Goal: Task Accomplishment & Management: Manage account settings

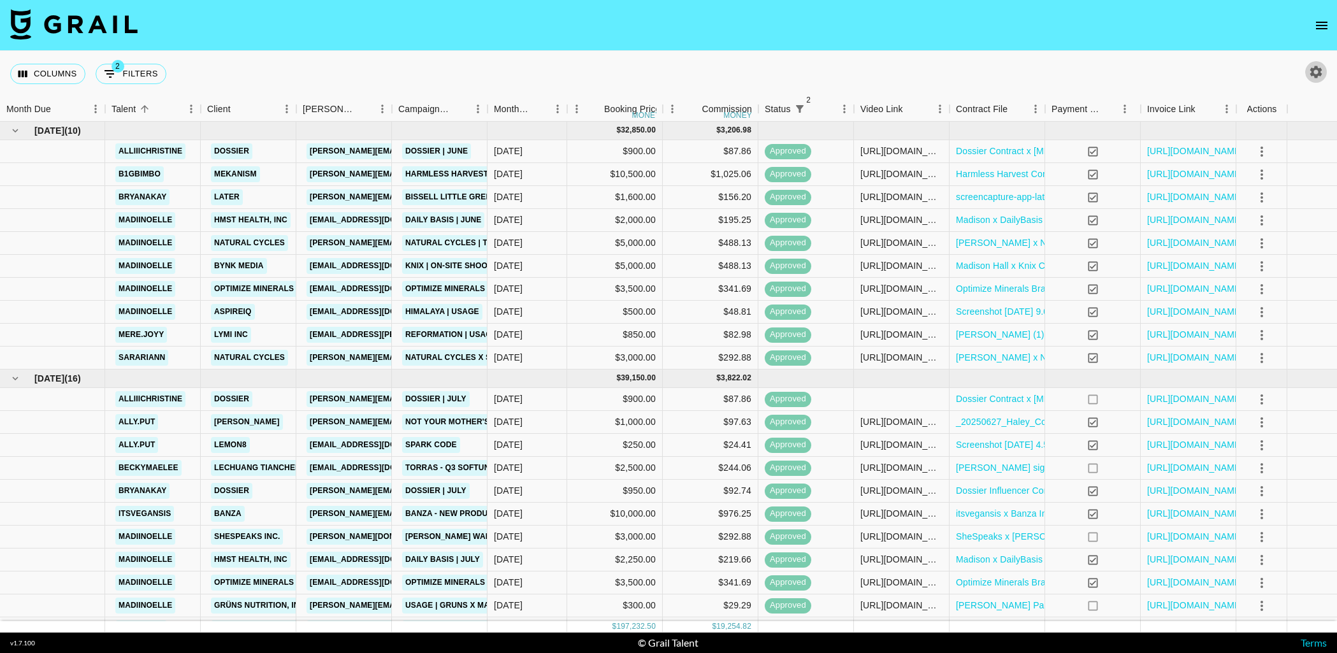
click at [1318, 75] on icon "button" at bounding box center [1317, 72] width 12 height 12
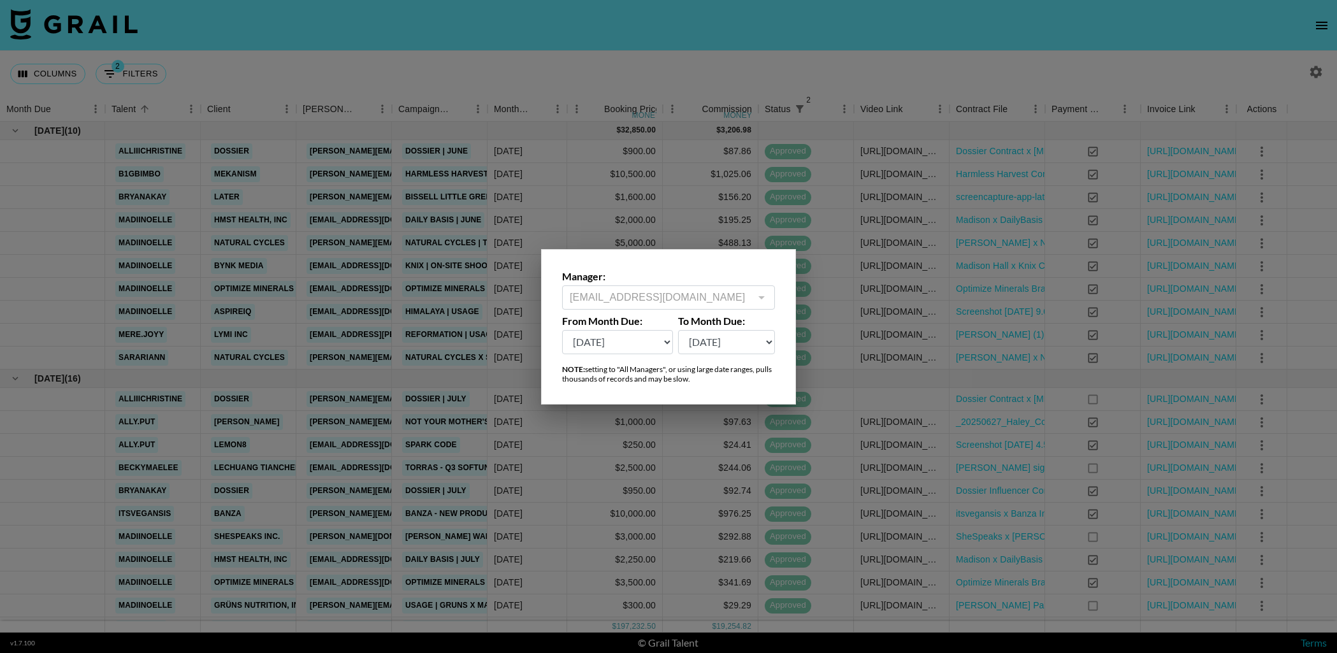
click at [622, 346] on select "[DATE] Aug '[DATE] Jun '[DATE] Apr '[DATE] Feb '[DATE] Dec '[DATE] Oct '[DATE] …" at bounding box center [617, 342] width 111 height 24
select select "[DATE]"
click at [562, 330] on select "[DATE] Aug '[DATE] Jun '[DATE] Apr '[DATE] Feb '[DATE] Dec '[DATE] Oct '[DATE] …" at bounding box center [617, 342] width 111 height 24
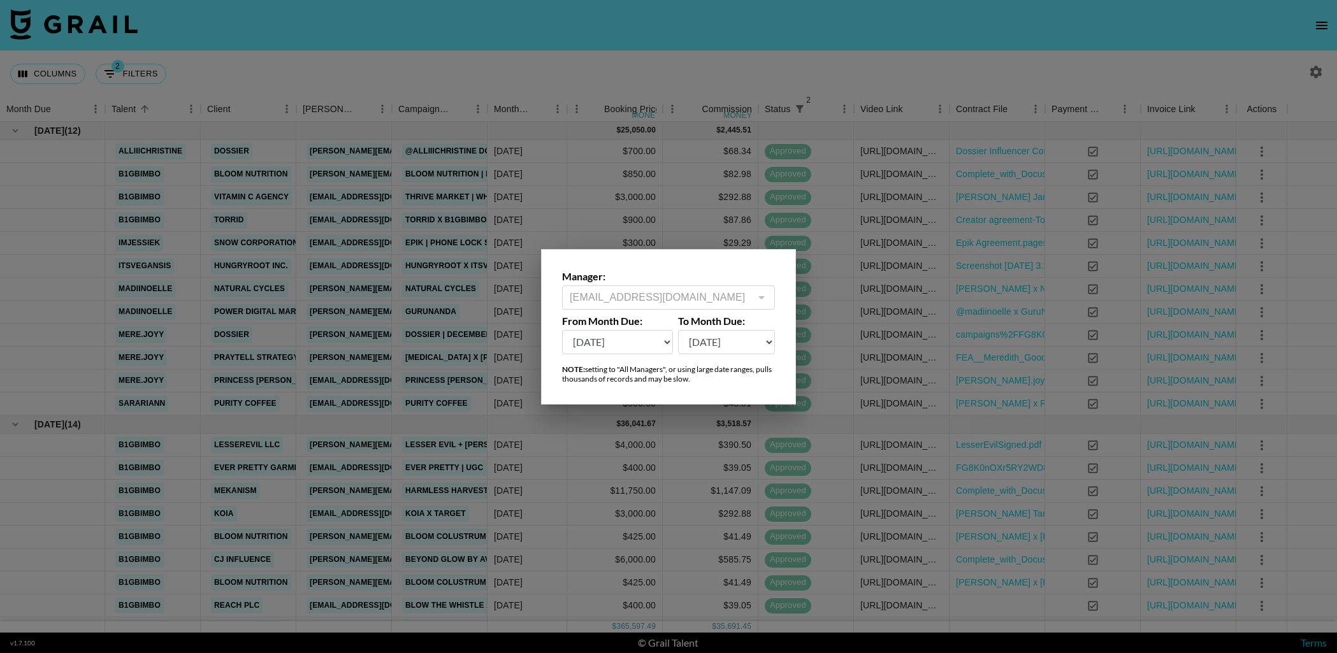
click at [707, 62] on div at bounding box center [668, 326] width 1337 height 653
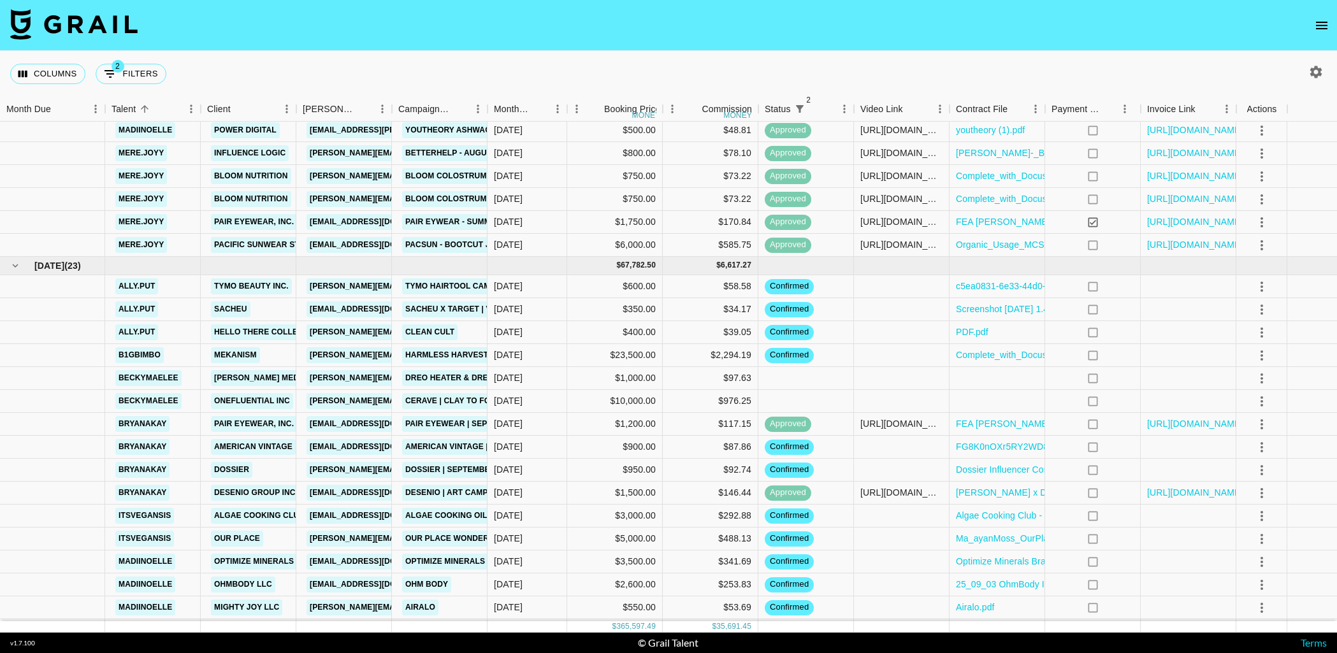
scroll to position [2799, 0]
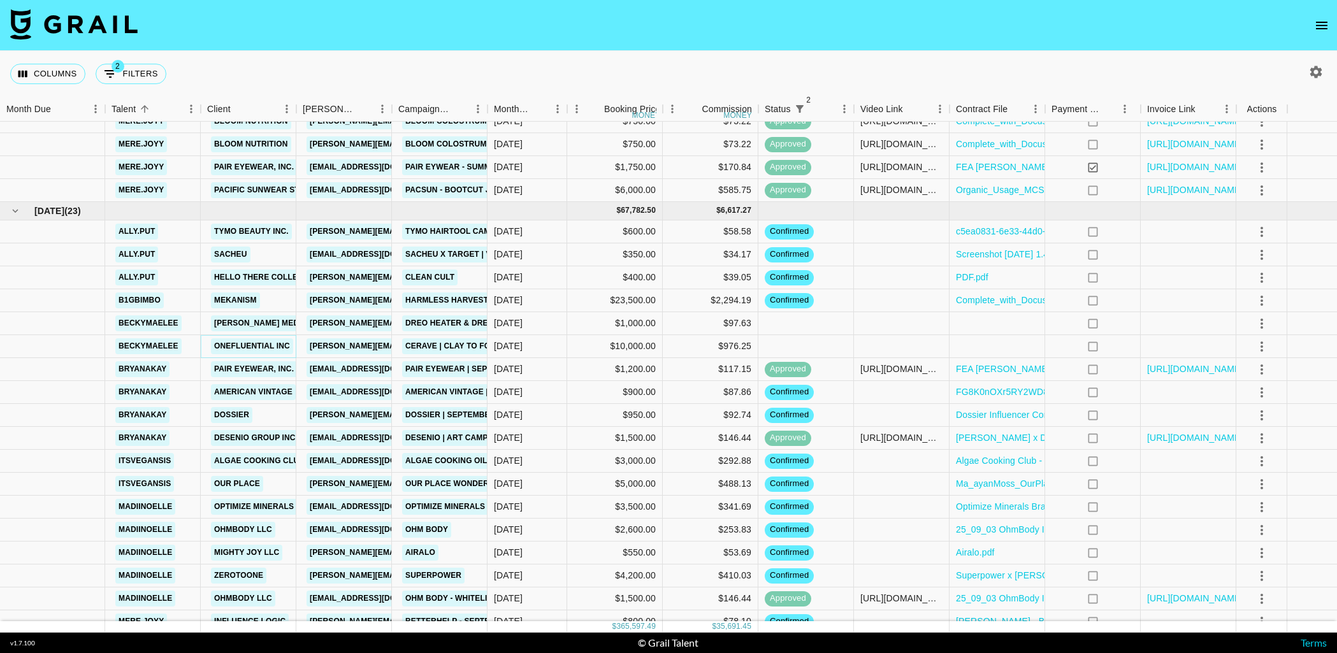
click at [261, 341] on link "OneFluential Inc" at bounding box center [252, 347] width 82 height 16
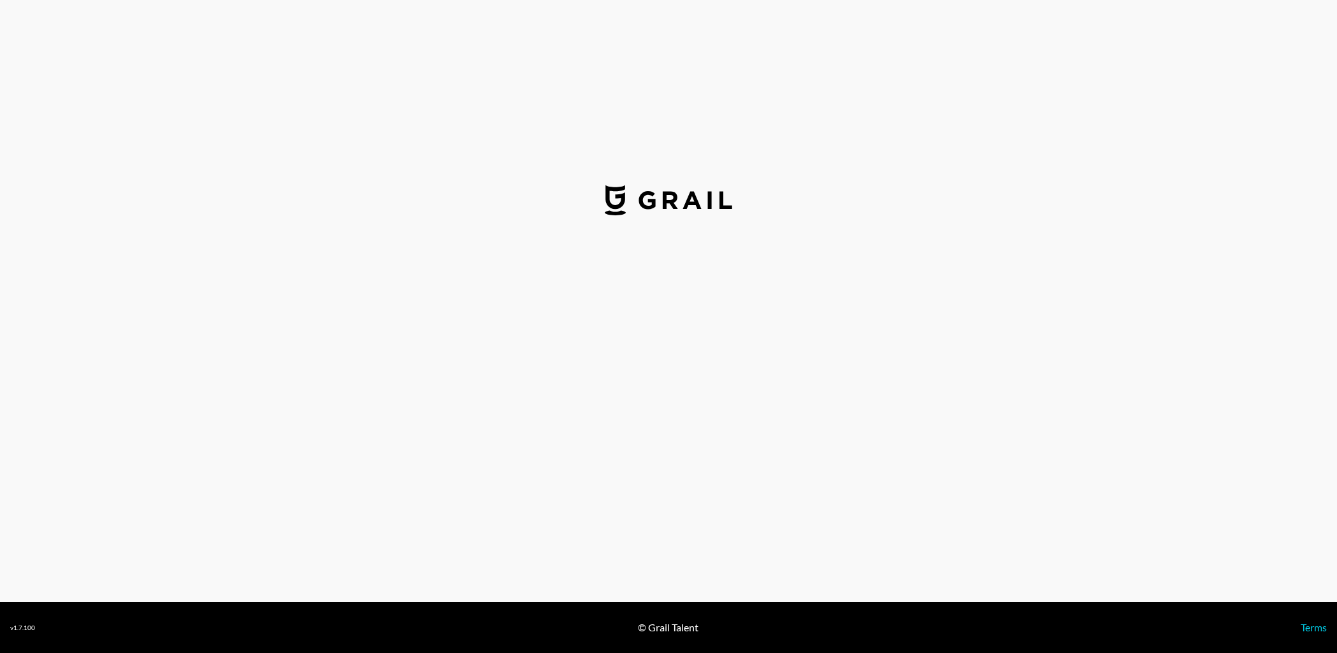
select select "USD"
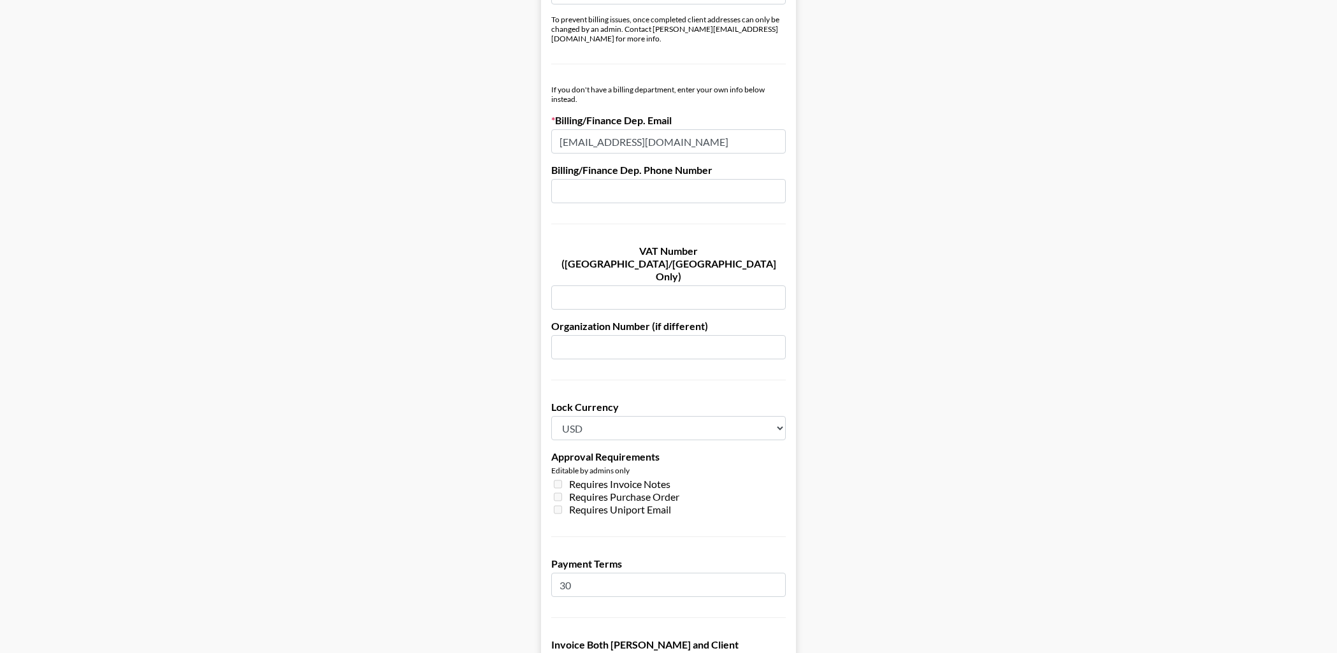
scroll to position [806, 0]
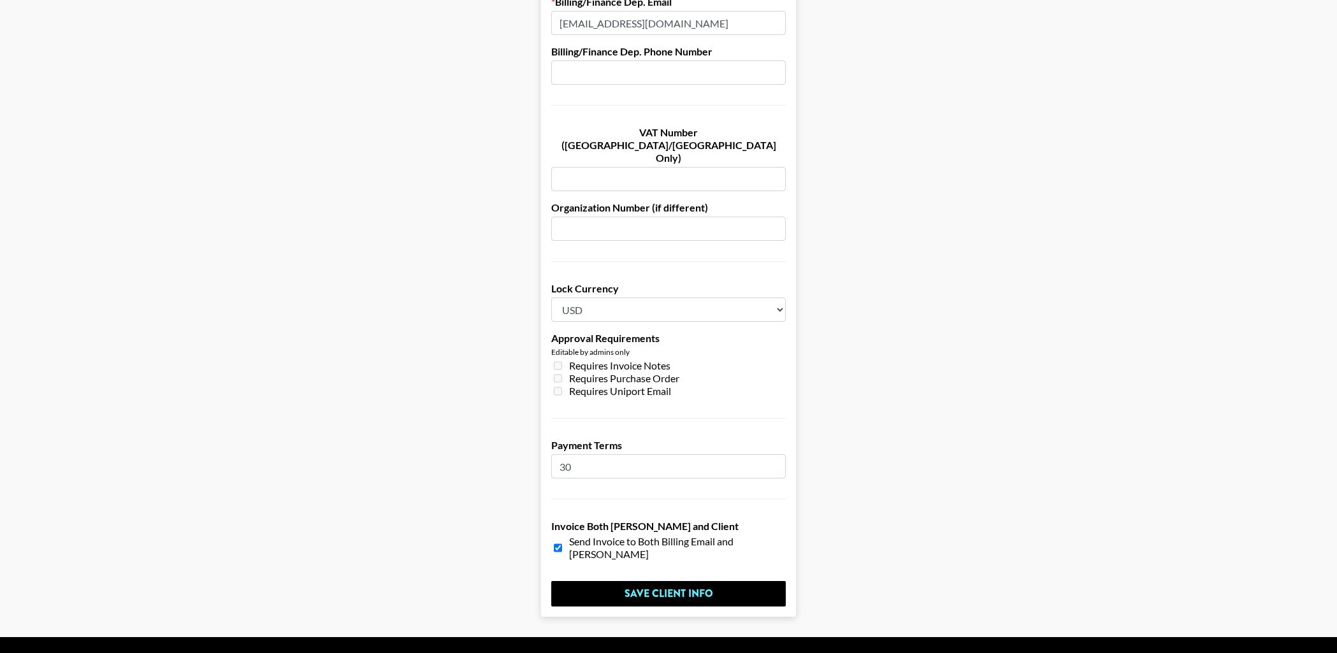
drag, startPoint x: 585, startPoint y: 428, endPoint x: 551, endPoint y: 431, distance: 34.5
click at [551, 455] on input "30" at bounding box center [668, 467] width 235 height 24
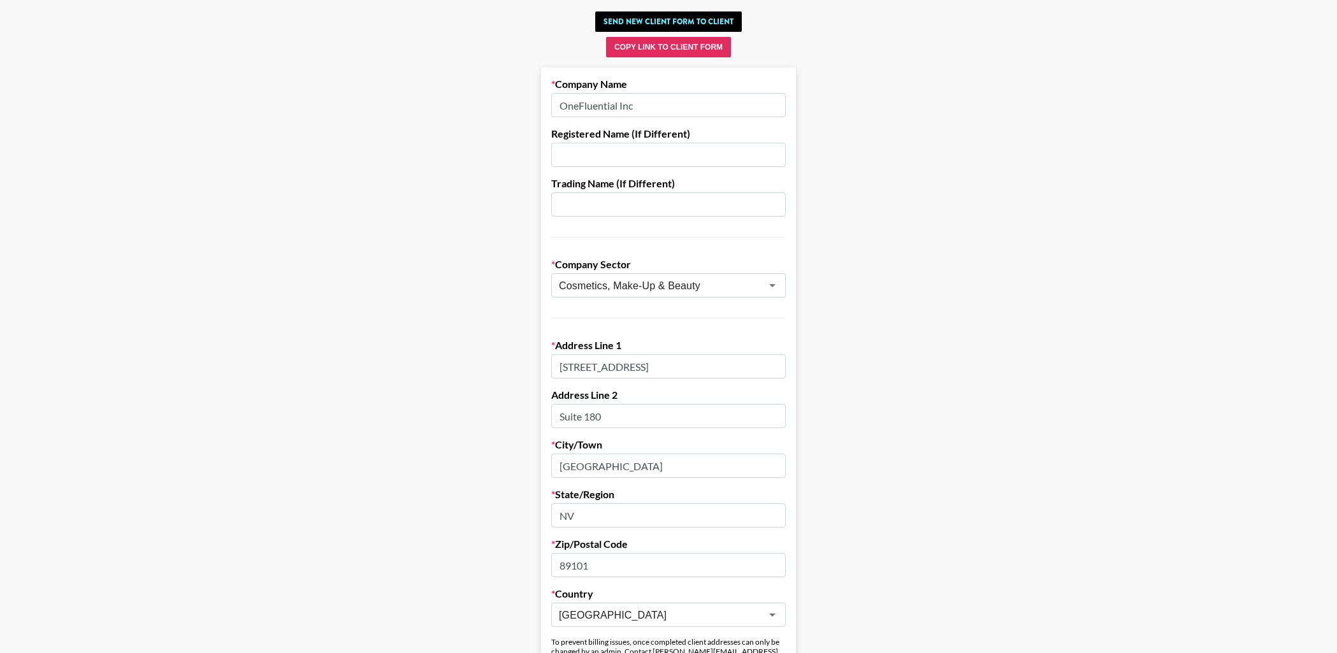
scroll to position [0, 0]
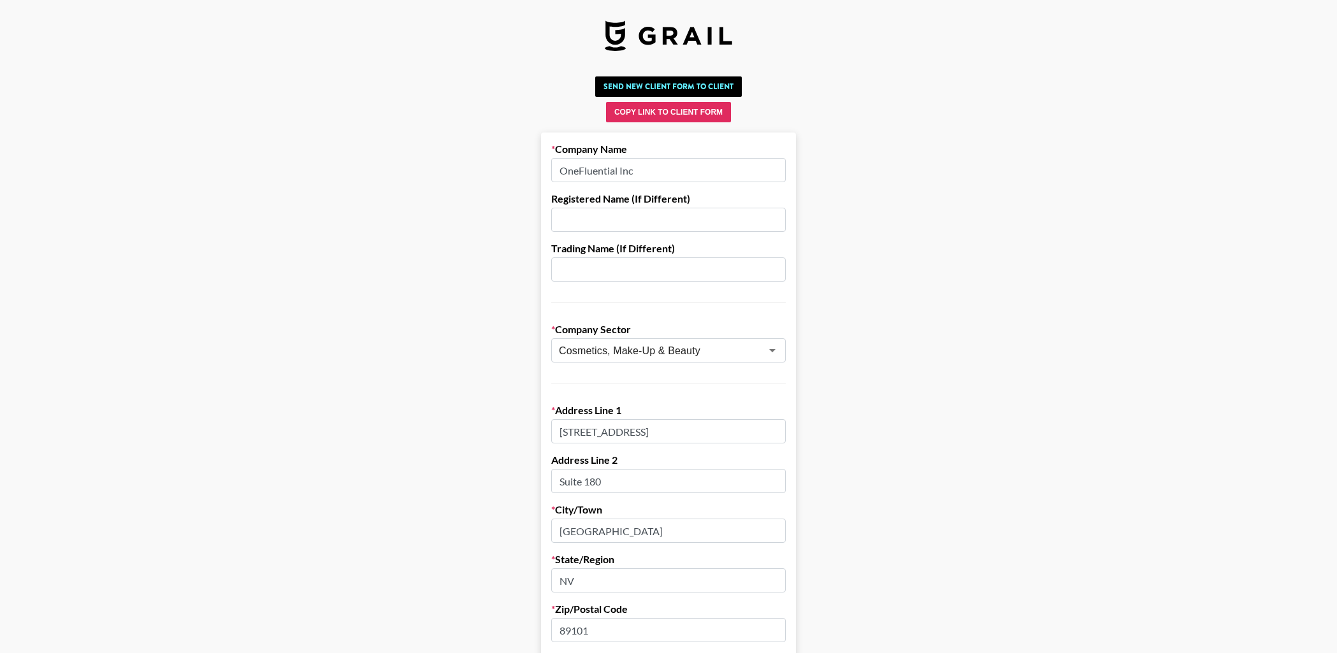
type input "60"
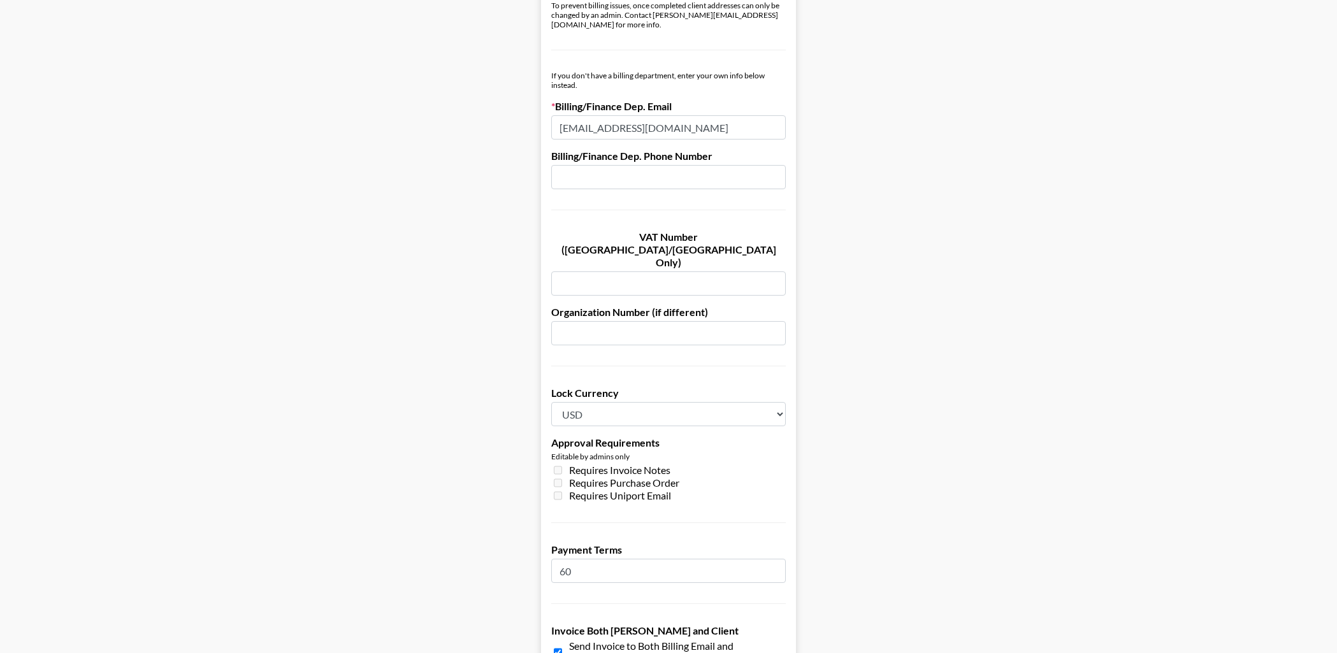
scroll to position [806, 0]
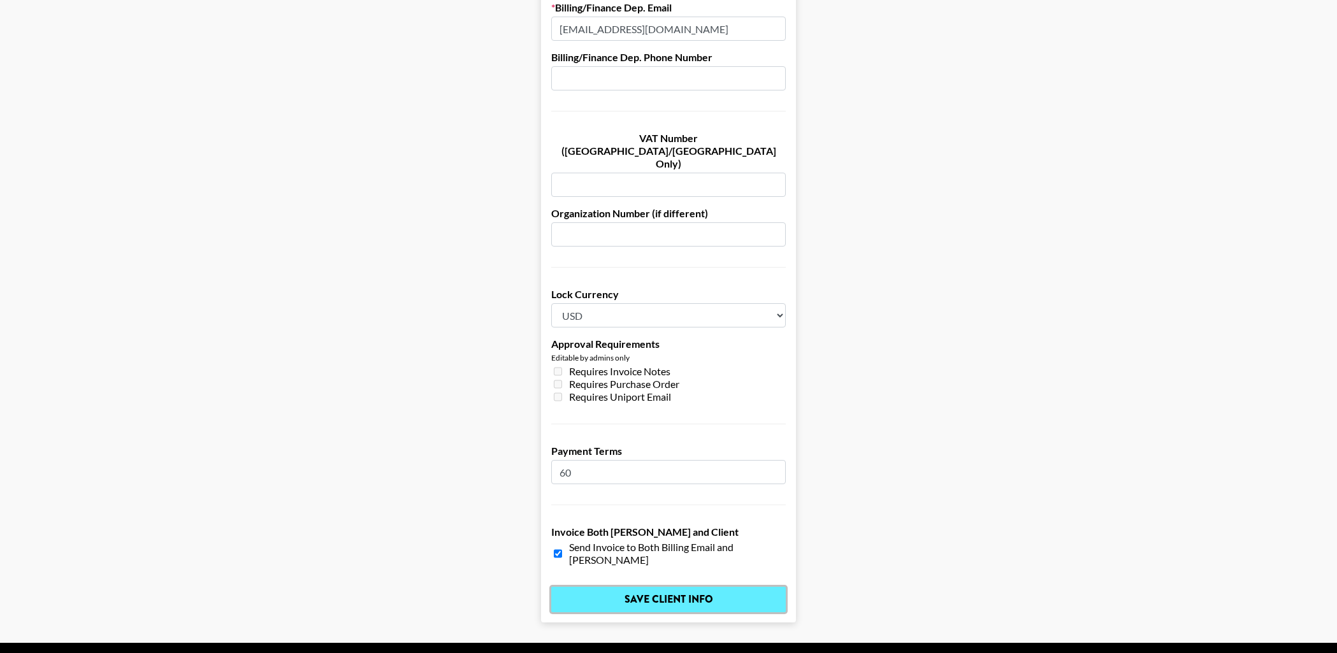
click at [631, 587] on input "Save Client Info" at bounding box center [668, 599] width 235 height 25
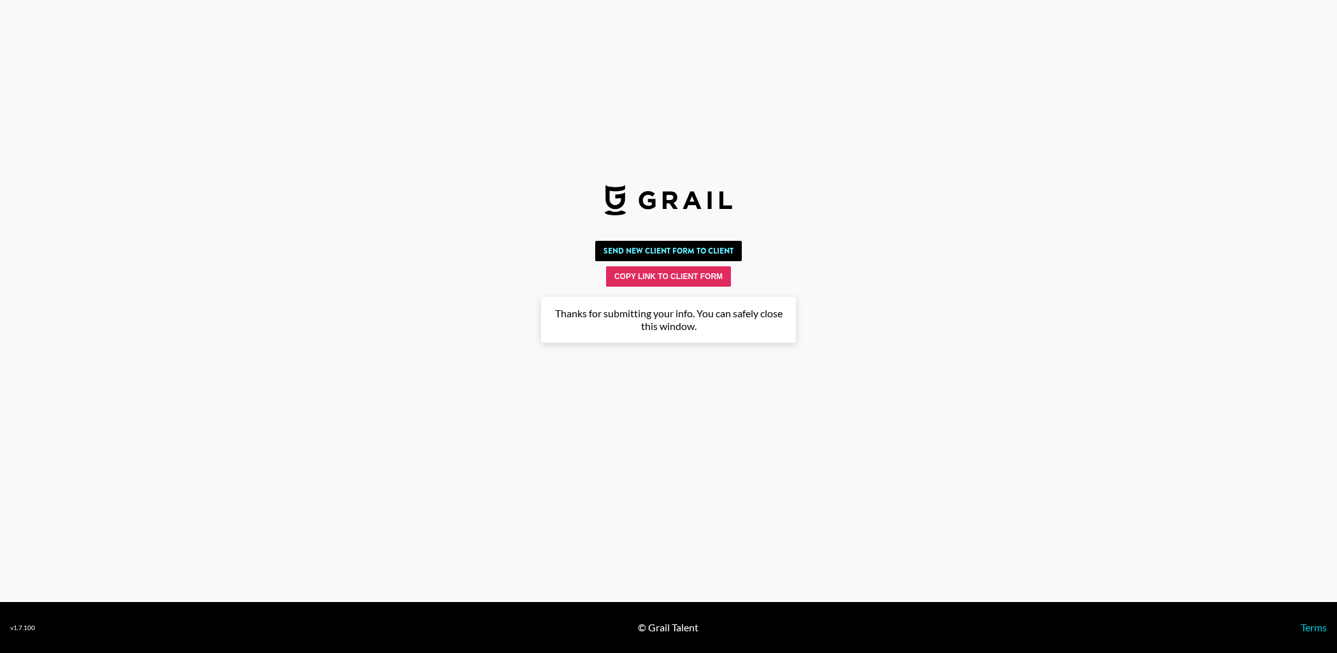
scroll to position [0, 0]
